Goal: Task Accomplishment & Management: Manage account settings

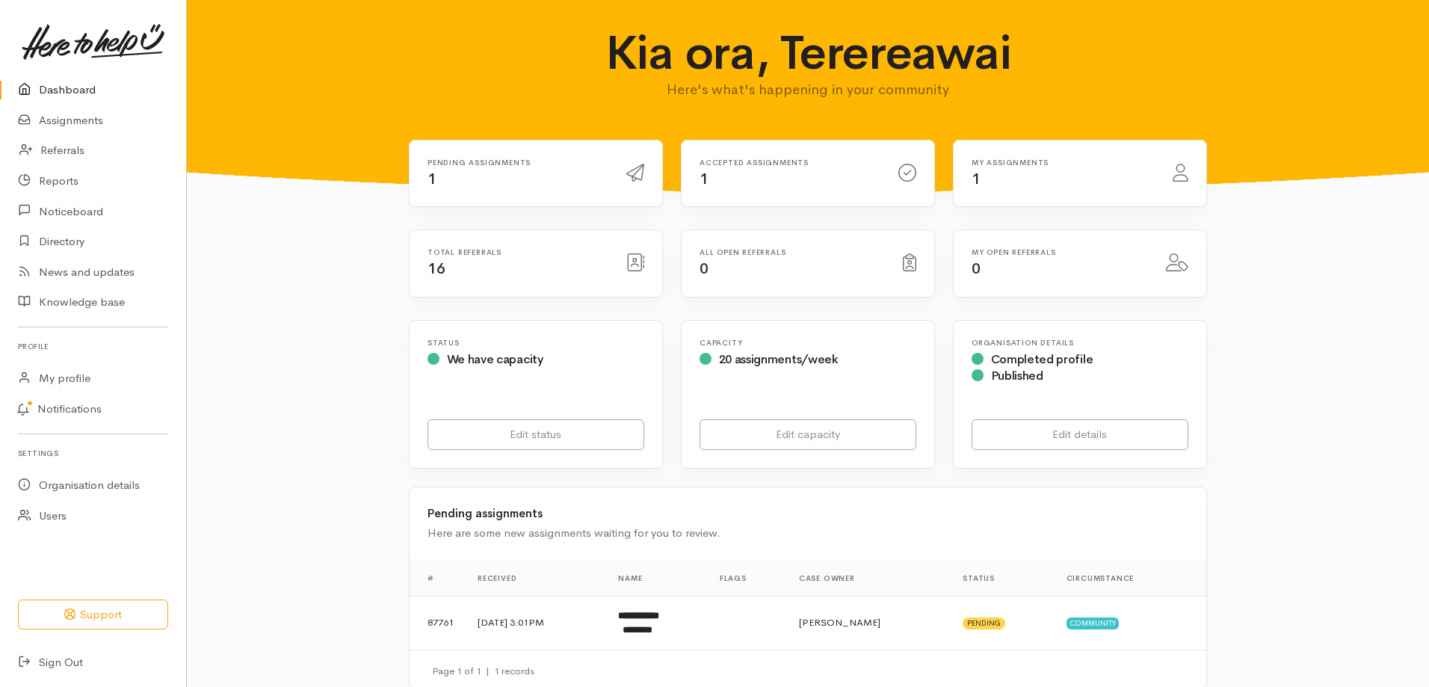
click at [43, 119] on link "Assignments" at bounding box center [93, 120] width 186 height 31
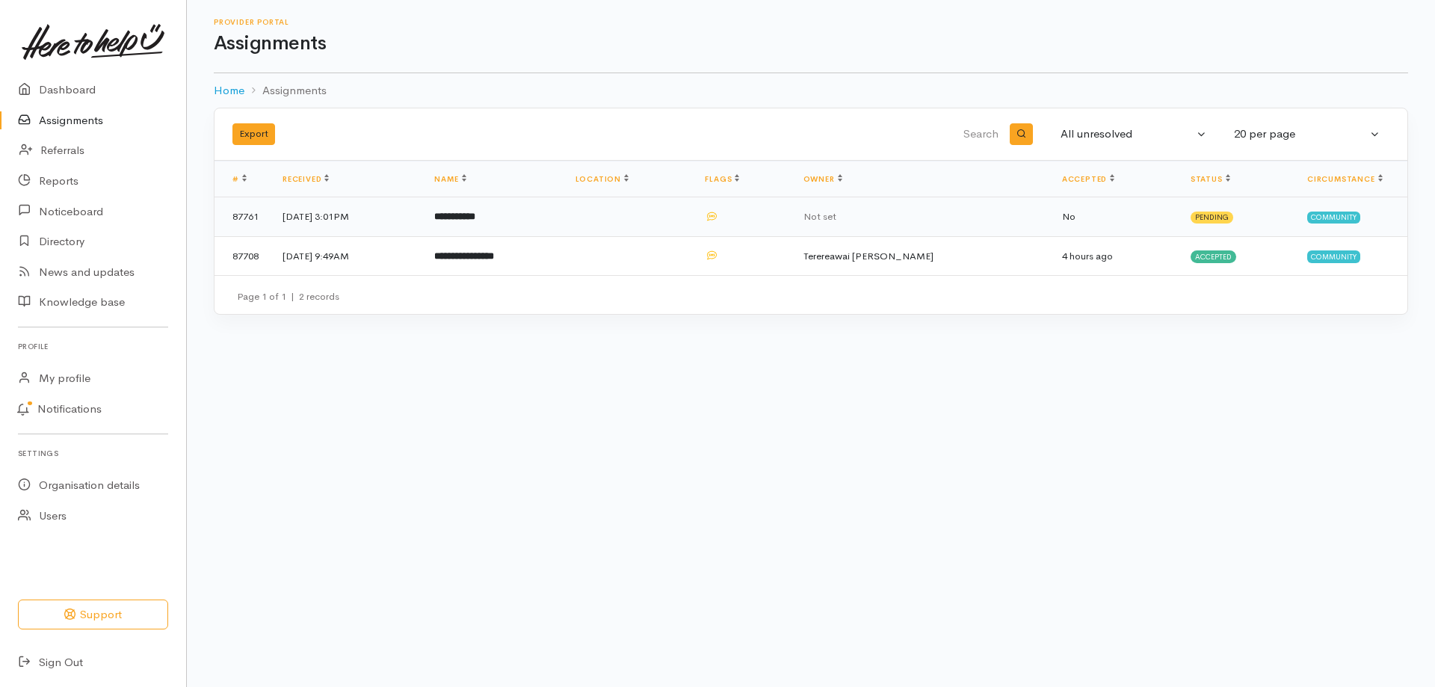
click at [337, 211] on td "[DATE] 3:01PM" at bounding box center [347, 217] width 152 height 40
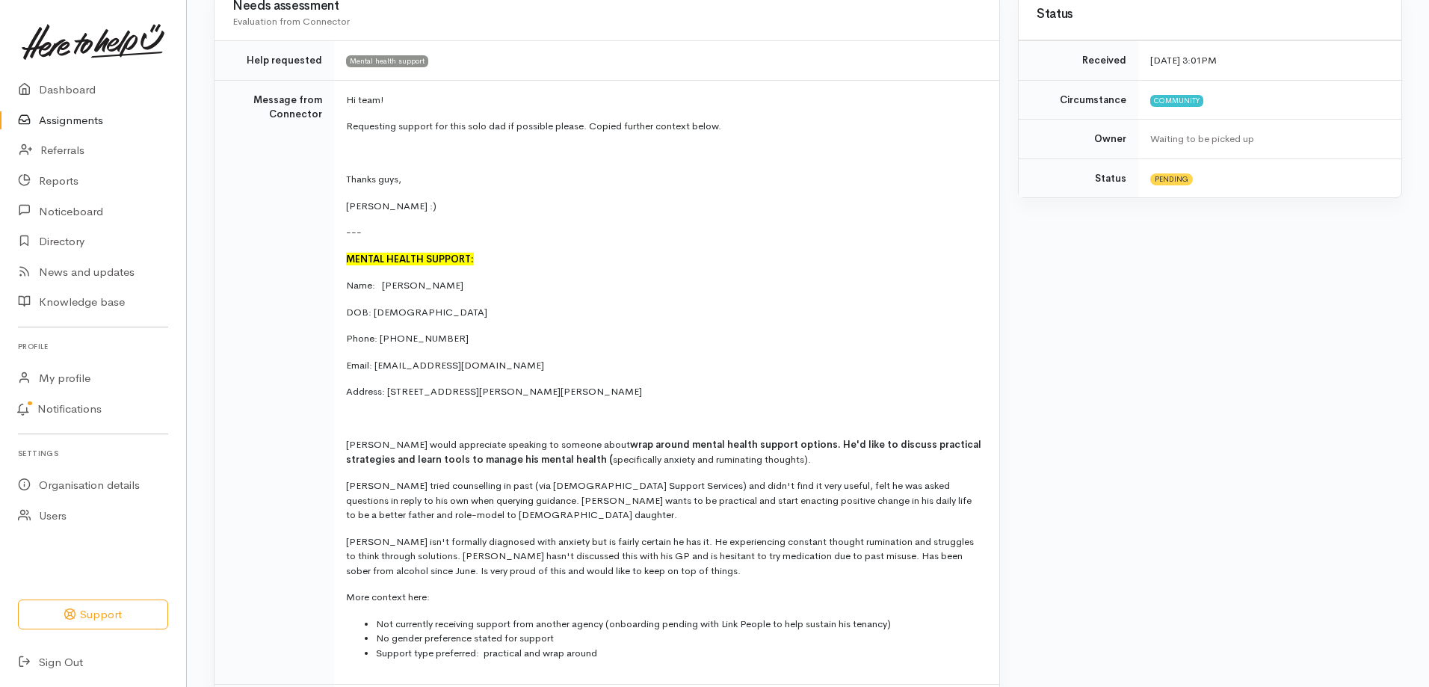
scroll to position [598, 0]
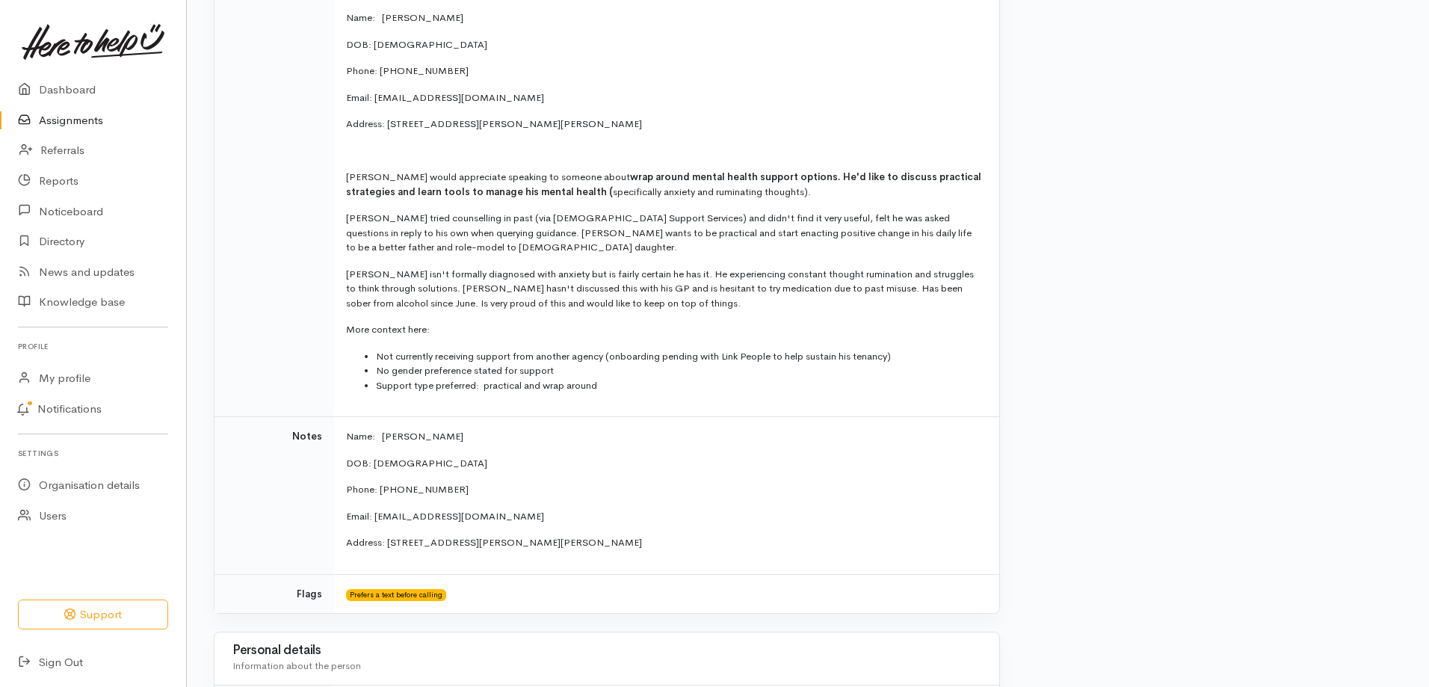
click at [1137, 182] on div "Status Received 18 Aug 2025 3:01PM Circumstance Community Owner Waiting to be p…" at bounding box center [1210, 578] width 402 height 1717
click at [1077, 113] on div "Status Received 18 Aug 2025 3:01PM Circumstance Community Owner Waiting to be p…" at bounding box center [1210, 578] width 402 height 1717
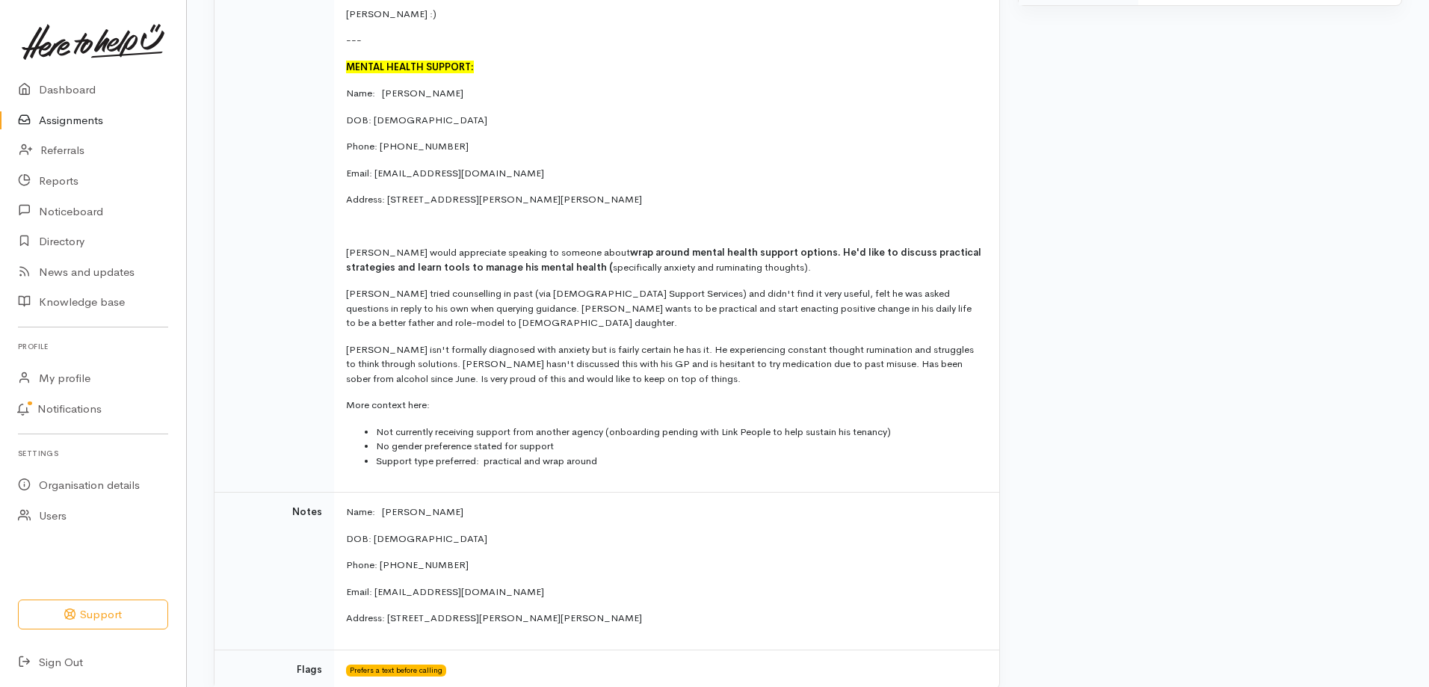
scroll to position [448, 0]
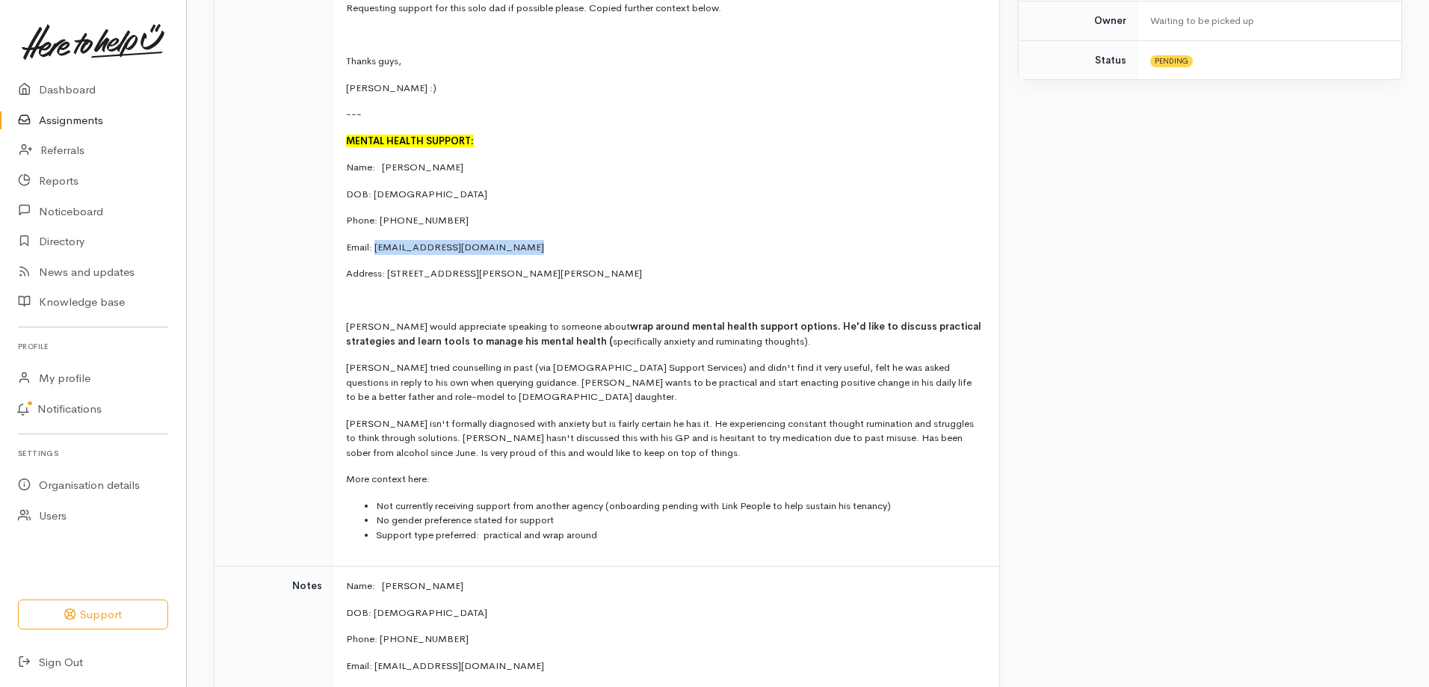
drag, startPoint x: 517, startPoint y: 246, endPoint x: 377, endPoint y: 250, distance: 140.6
click at [377, 250] on p "Email: [EMAIL_ADDRESS][DOMAIN_NAME]" at bounding box center [663, 247] width 635 height 15
copy p "[EMAIL_ADDRESS][DOMAIN_NAME]"
drag, startPoint x: 696, startPoint y: 276, endPoint x: 386, endPoint y: 274, distance: 310.1
click at [386, 274] on p "Address: [STREET_ADDRESS][PERSON_NAME][PERSON_NAME]" at bounding box center [663, 273] width 635 height 15
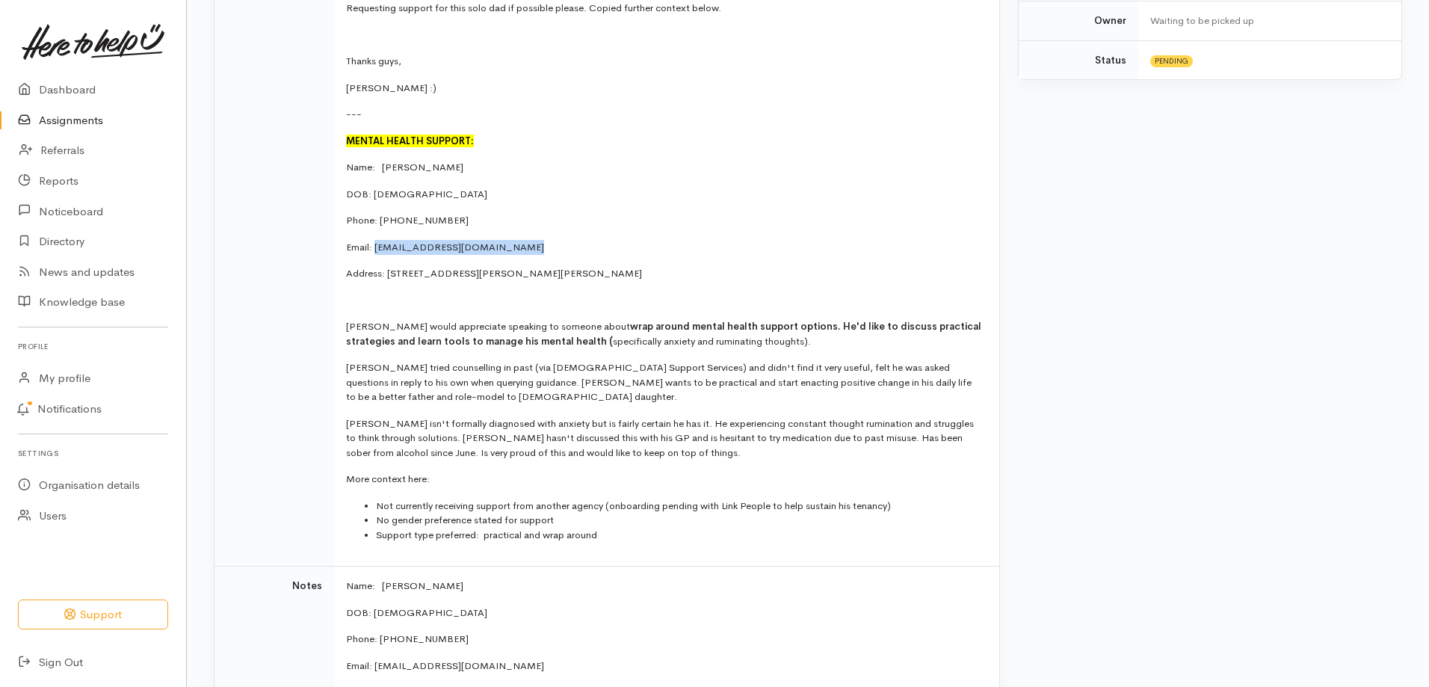
copy p "flat 7, 5A Inverness Avenue, Hamilton East, Hamilton, New Zealand"
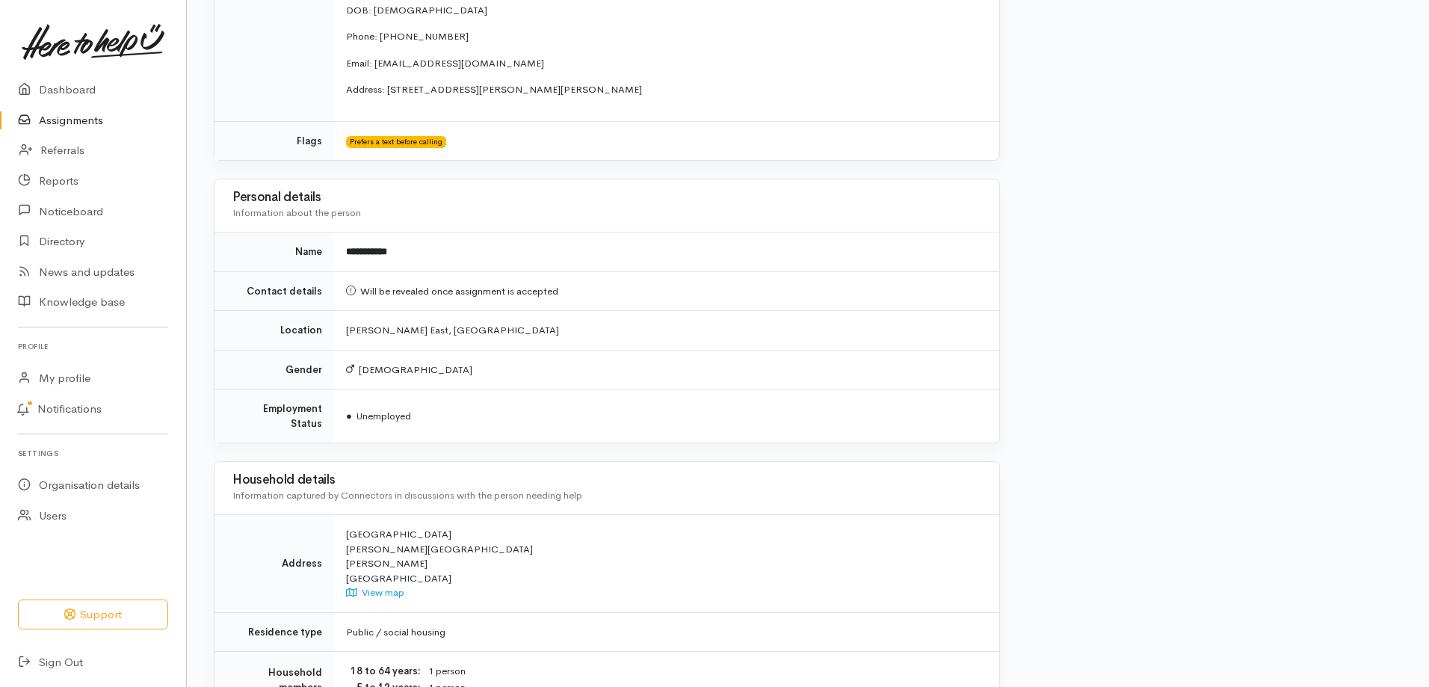
scroll to position [1333, 0]
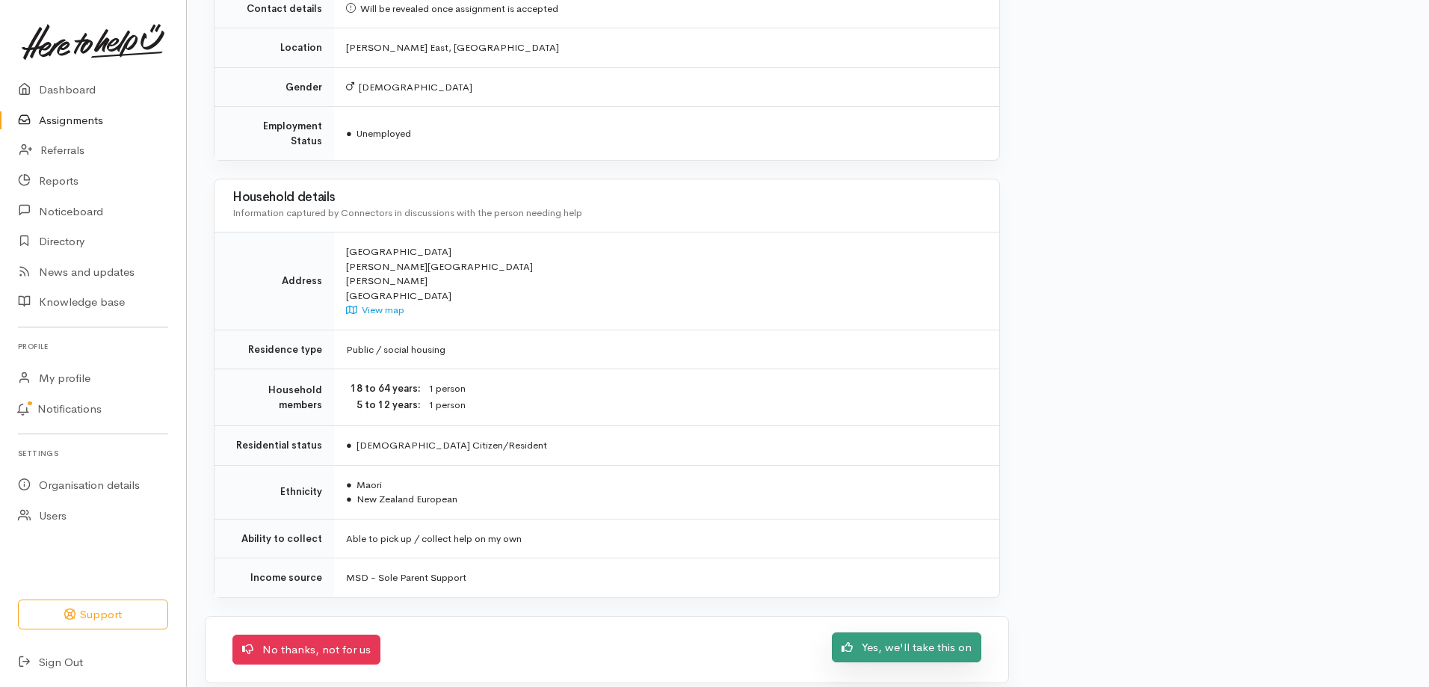
drag, startPoint x: 915, startPoint y: 631, endPoint x: 910, endPoint y: 624, distance: 8.5
click at [916, 632] on link "Yes, we'll take this on" at bounding box center [906, 647] width 149 height 31
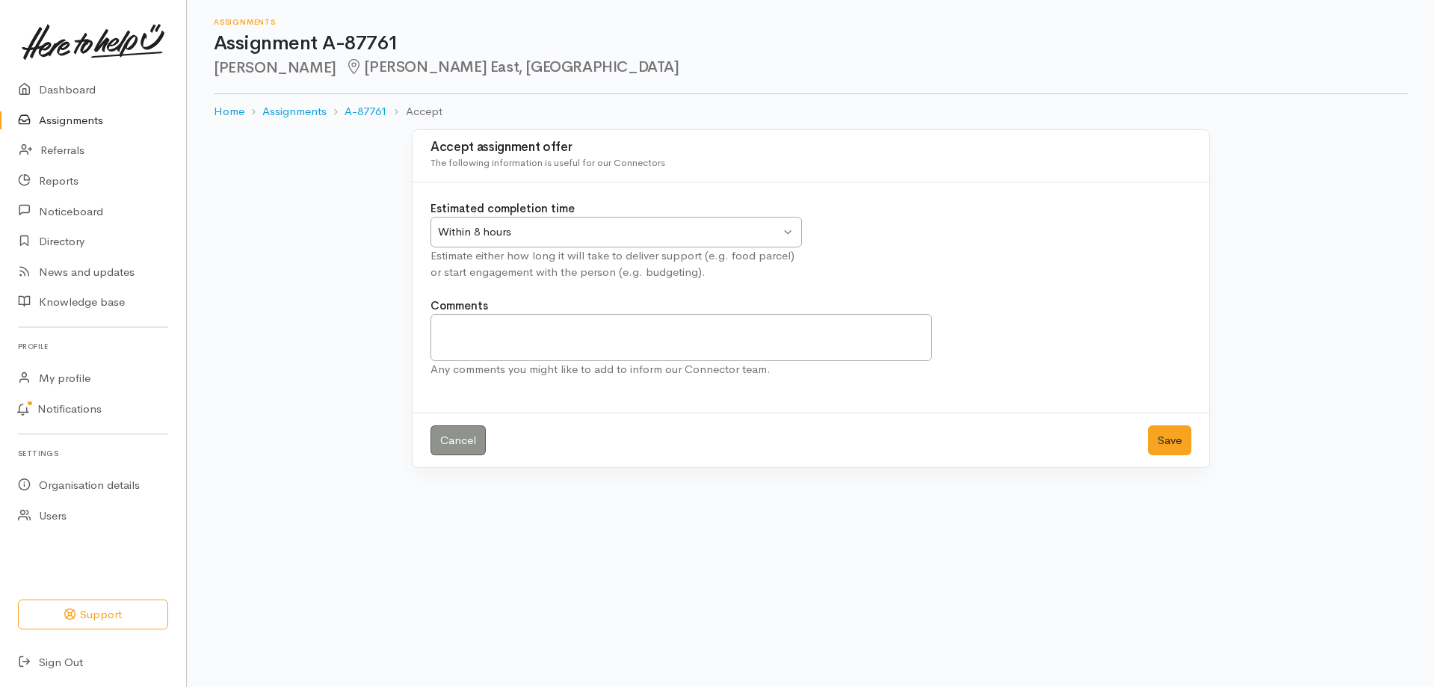
click at [572, 232] on div "Within 8 hours" at bounding box center [609, 231] width 342 height 17
drag, startPoint x: 487, startPoint y: 330, endPoint x: 495, endPoint y: 333, distance: 8.0
click at [1169, 439] on button "Save" at bounding box center [1169, 440] width 43 height 31
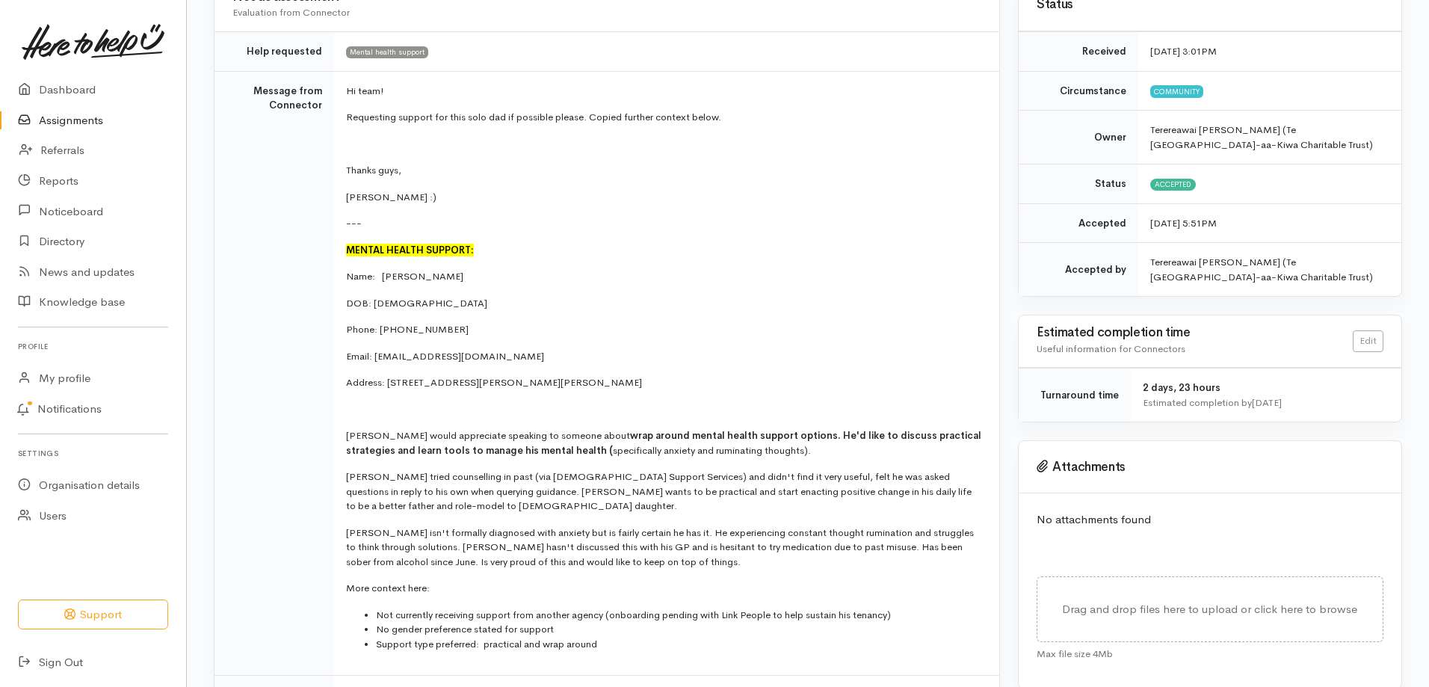
scroll to position [224, 0]
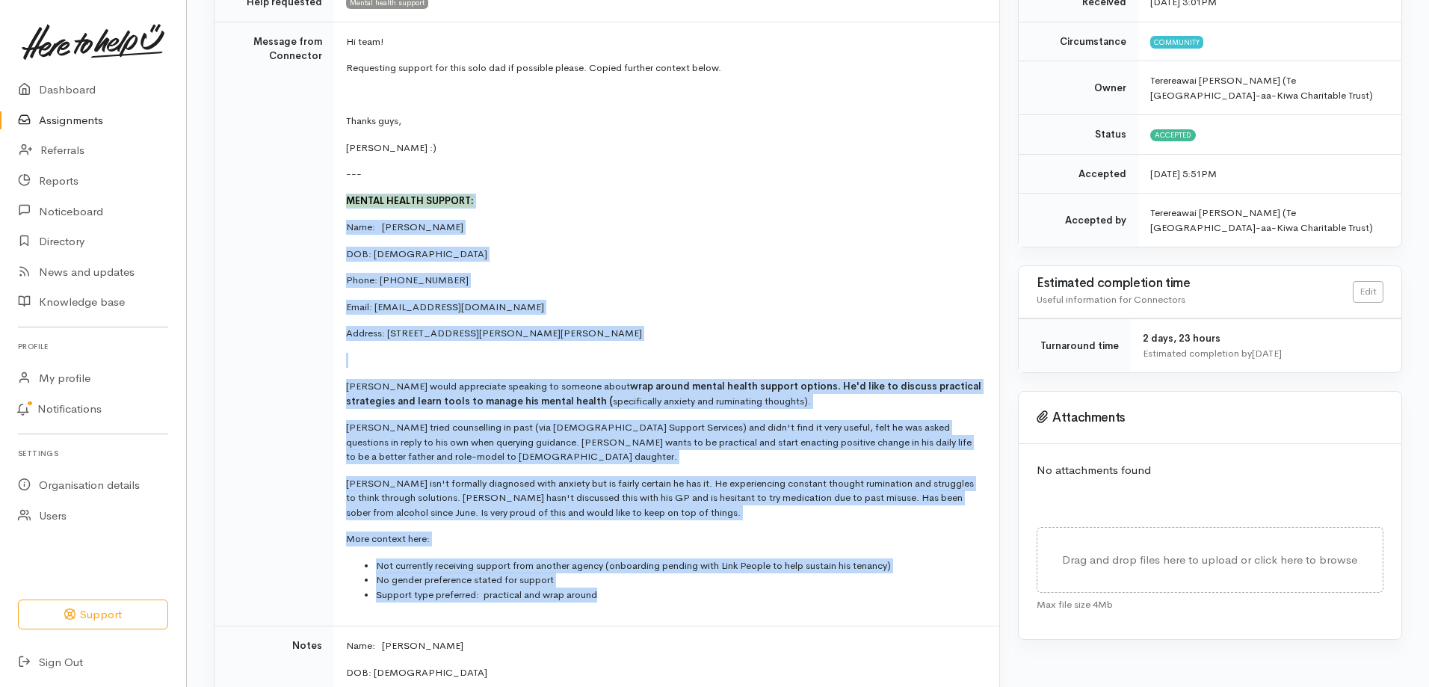
drag, startPoint x: 349, startPoint y: 203, endPoint x: 655, endPoint y: 595, distance: 497.2
click at [655, 595] on td "Hi team! Requesting support for this solo dad if possible please. Copied furthe…" at bounding box center [666, 324] width 665 height 605
drag, startPoint x: 392, startPoint y: 281, endPoint x: 341, endPoint y: 376, distance: 108.0
click at [341, 376] on td "Hi team! Requesting support for this solo dad if possible please. Copied furthe…" at bounding box center [666, 324] width 665 height 605
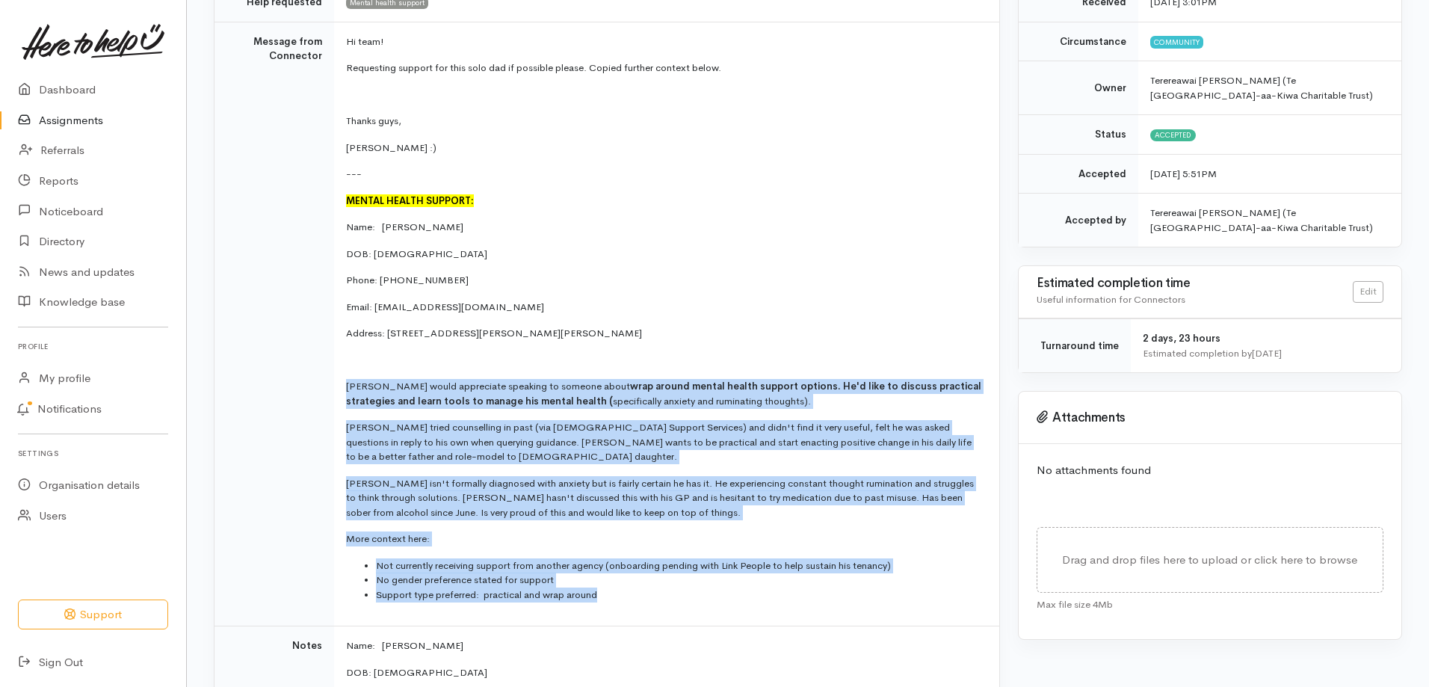
drag, startPoint x: 350, startPoint y: 380, endPoint x: 606, endPoint y: 614, distance: 346.4
click at [606, 614] on td "Hi team! Requesting support for this solo dad if possible please. Copied furthe…" at bounding box center [666, 324] width 665 height 605
